Goal: Complete application form

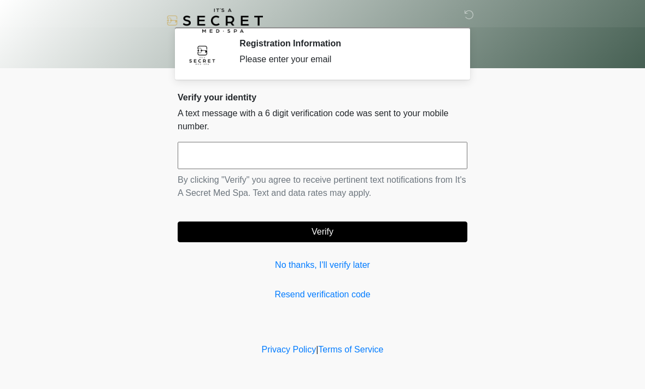
click at [352, 155] on input "text" at bounding box center [322, 155] width 289 height 27
type input "******"
click at [354, 230] on button "Verify" at bounding box center [322, 232] width 289 height 21
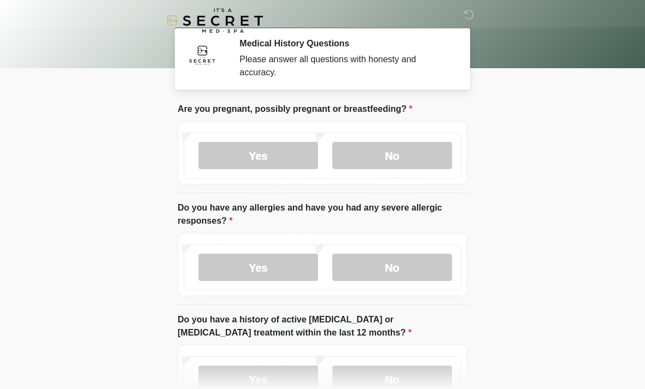
click at [395, 159] on label "No" at bounding box center [392, 155] width 120 height 27
click at [389, 279] on label "No" at bounding box center [392, 267] width 120 height 27
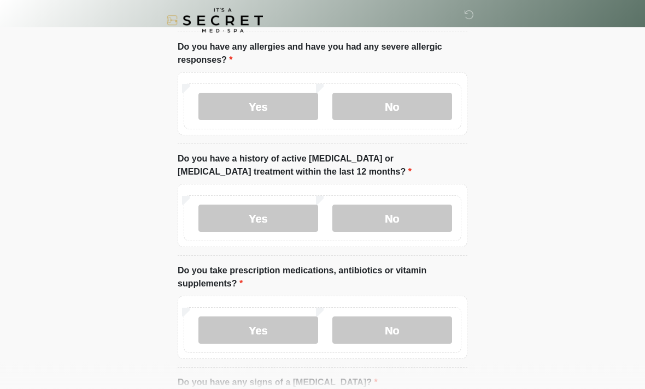
click at [407, 216] on label "No" at bounding box center [392, 218] width 120 height 27
click at [406, 326] on label "No" at bounding box center [392, 330] width 120 height 27
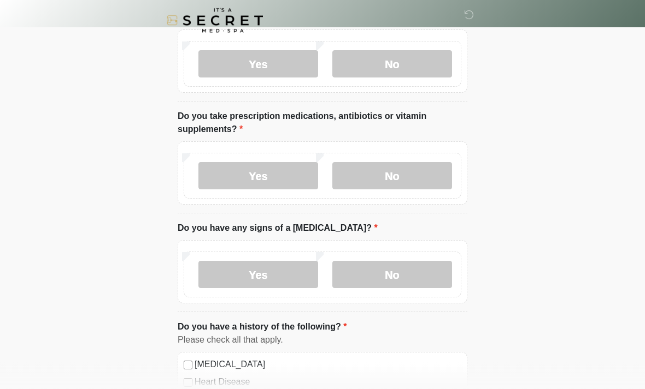
click at [276, 168] on label "Yes" at bounding box center [258, 176] width 120 height 27
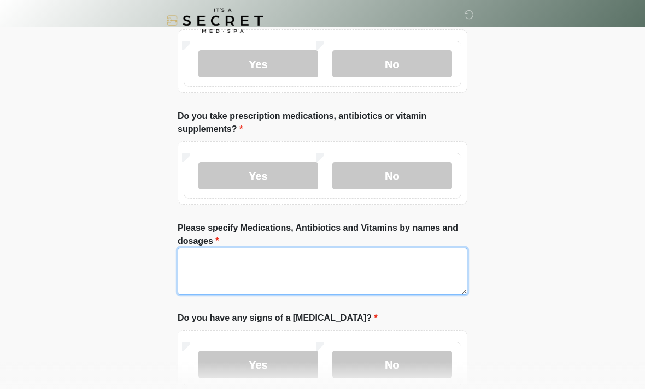
click at [332, 272] on textarea "Please specify Medications, Antibiotics and Vitamins by names and dosages" at bounding box center [322, 271] width 289 height 47
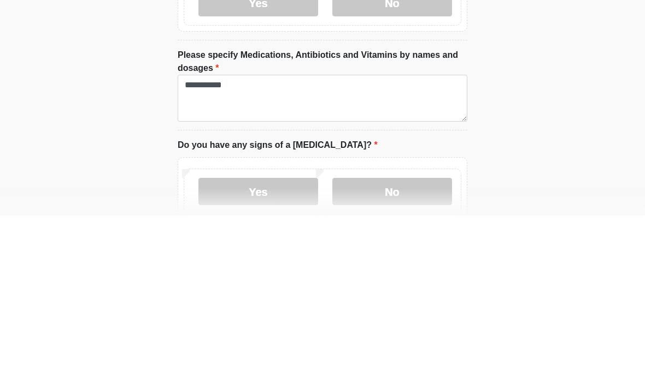
scroll to position [489, 0]
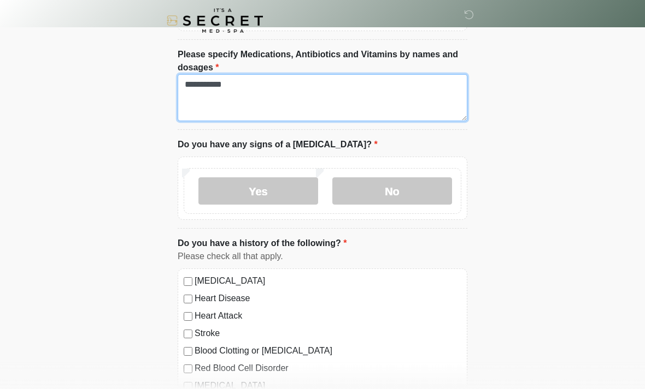
type textarea "**********"
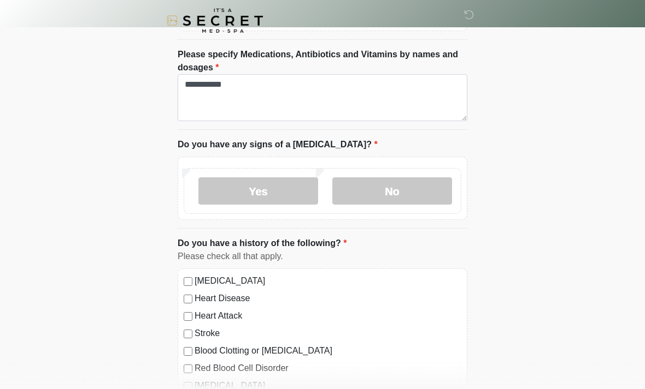
click at [413, 185] on label "No" at bounding box center [392, 191] width 120 height 27
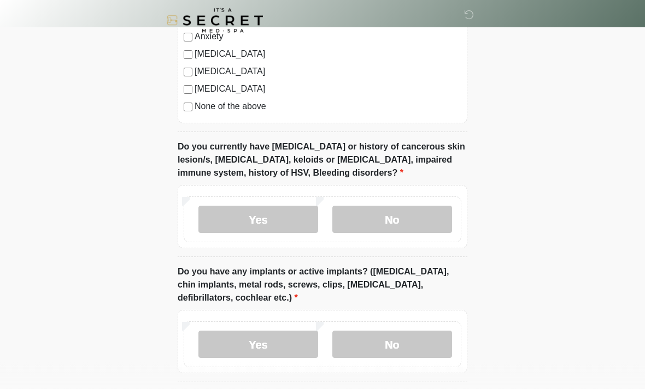
scroll to position [855, 0]
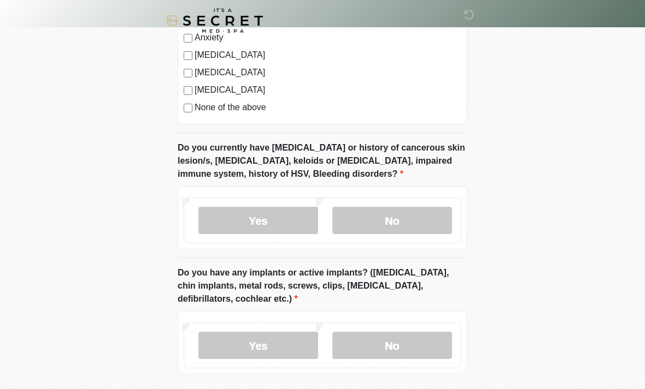
click at [401, 226] on label "No" at bounding box center [392, 220] width 120 height 27
click at [401, 342] on label "No" at bounding box center [392, 345] width 120 height 27
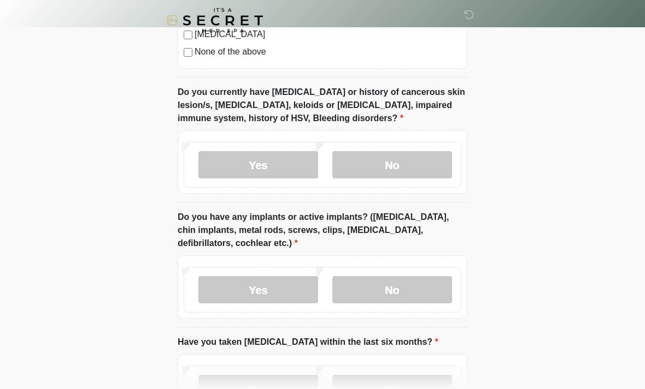
scroll to position [999, 0]
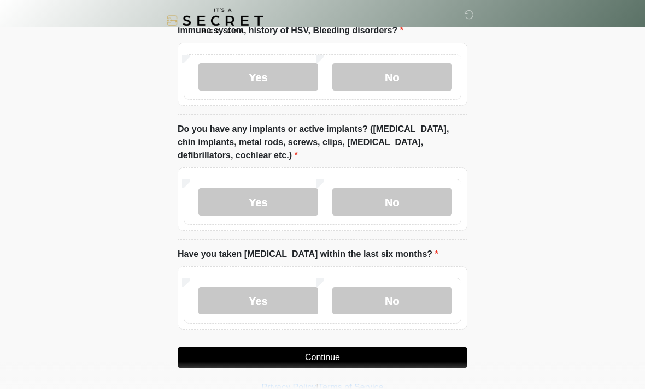
click at [404, 290] on label "No" at bounding box center [392, 300] width 120 height 27
click at [373, 357] on button "Continue" at bounding box center [322, 357] width 289 height 21
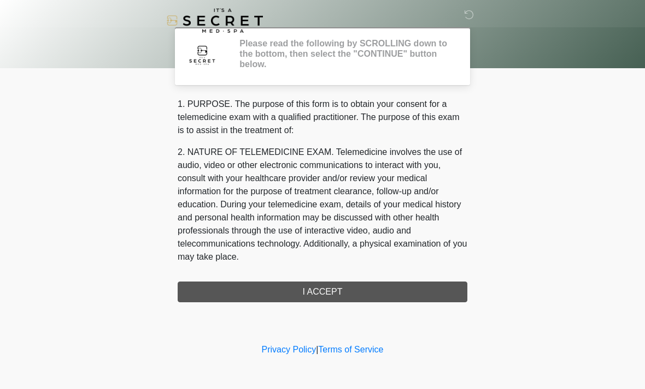
scroll to position [0, 0]
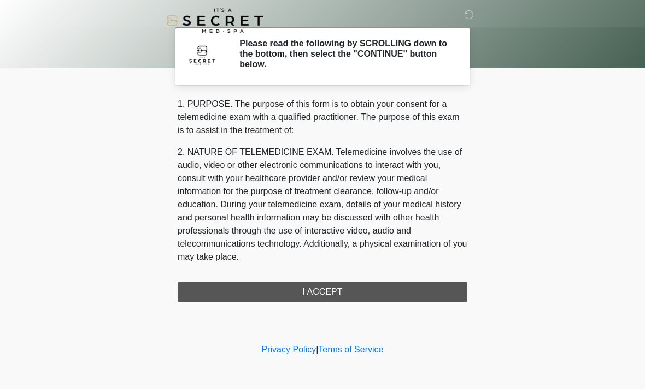
click at [376, 291] on div "1. PURPOSE. The purpose of this form is to obtain your consent for a telemedici…" at bounding box center [322, 200] width 289 height 205
click at [342, 290] on div "1. PURPOSE. The purpose of this form is to obtain your consent for a telemedici…" at bounding box center [322, 200] width 289 height 205
click at [322, 297] on div "1. PURPOSE. The purpose of this form is to obtain your consent for a telemedici…" at bounding box center [322, 200] width 289 height 205
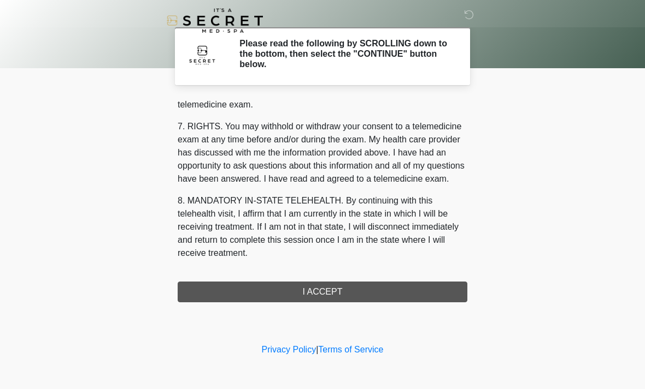
click at [328, 293] on button "I ACCEPT" at bounding box center [322, 292] width 289 height 21
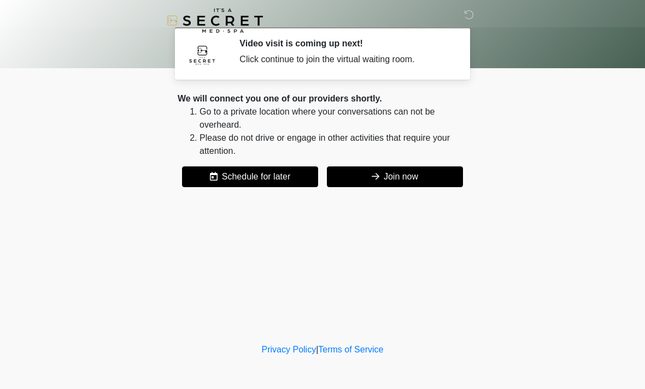
click at [385, 185] on button "Join now" at bounding box center [395, 177] width 136 height 21
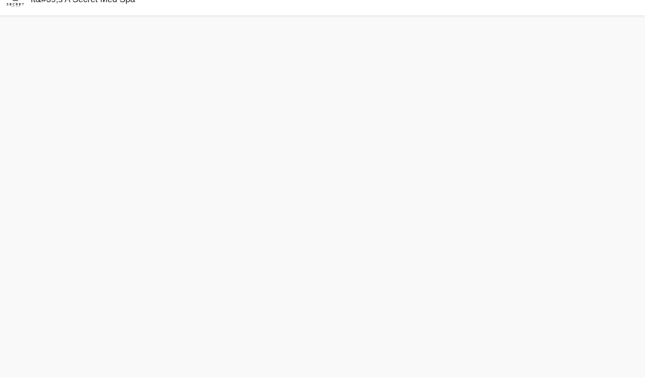
scroll to position [3, 0]
